Goal: Transaction & Acquisition: Download file/media

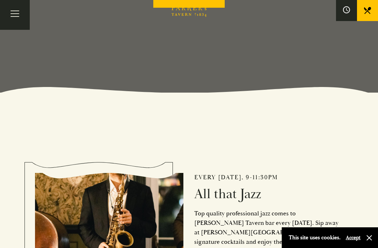
scroll to position [164, 0]
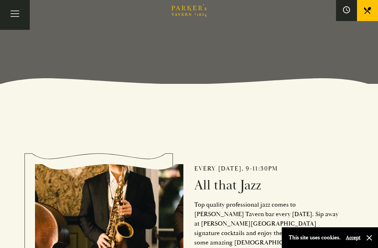
click at [367, 241] on button "button" at bounding box center [369, 237] width 7 height 7
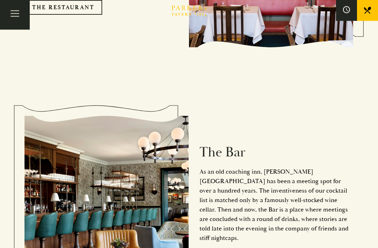
scroll to position [735, 0]
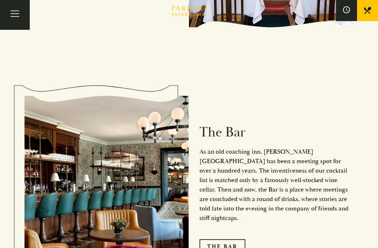
click at [218, 242] on link "The Bar" at bounding box center [223, 246] width 46 height 15
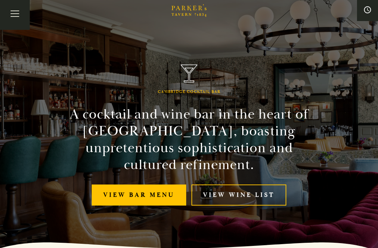
click at [233, 199] on link "View Wine List" at bounding box center [239, 194] width 95 height 21
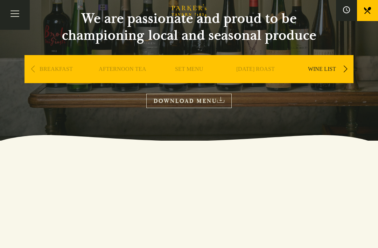
scroll to position [69, 0]
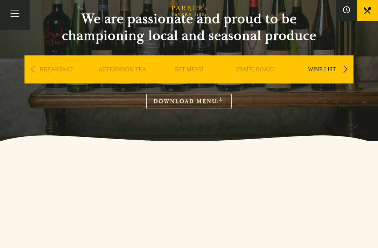
click at [213, 102] on link "DOWNLOAD MENU" at bounding box center [188, 101] width 85 height 14
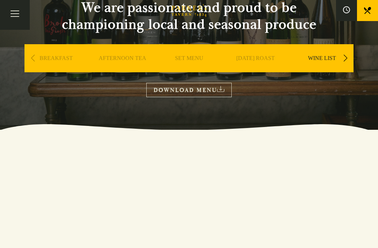
click at [161, 92] on link "DOWNLOAD MENU" at bounding box center [188, 90] width 85 height 14
click at [148, 95] on link "DOWNLOAD MENU" at bounding box center [188, 90] width 85 height 14
